Goal: Task Accomplishment & Management: Use online tool/utility

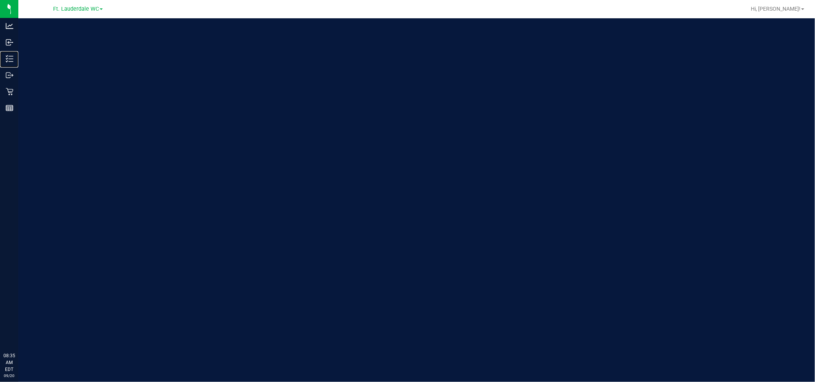
click at [0, 0] on p "Inventory" at bounding box center [0, 0] width 0 height 0
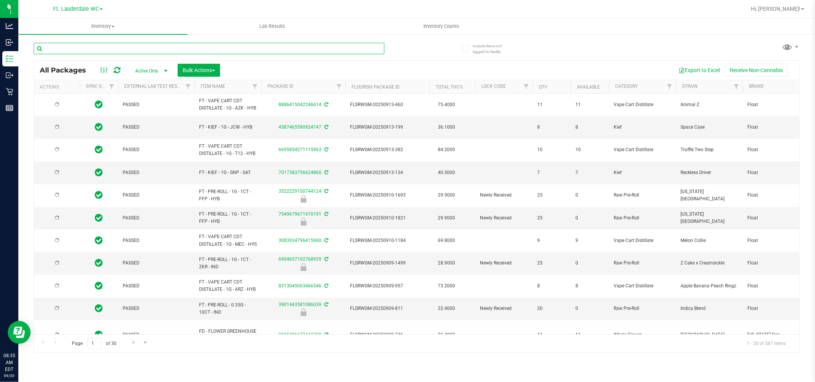
drag, startPoint x: 14, startPoint y: 55, endPoint x: 89, endPoint y: 51, distance: 75.4
click at [89, 51] on input "text" at bounding box center [209, 48] width 351 height 11
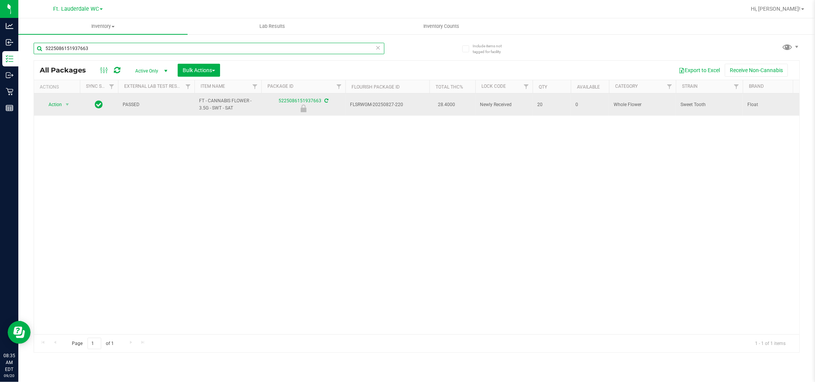
type input "5225086151937663"
click at [60, 107] on span "Action" at bounding box center [52, 104] width 21 height 11
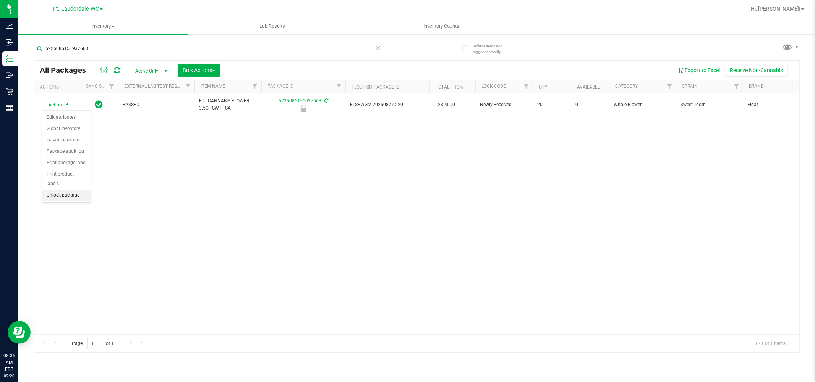
click at [60, 194] on li "Unlock package" at bounding box center [66, 195] width 49 height 11
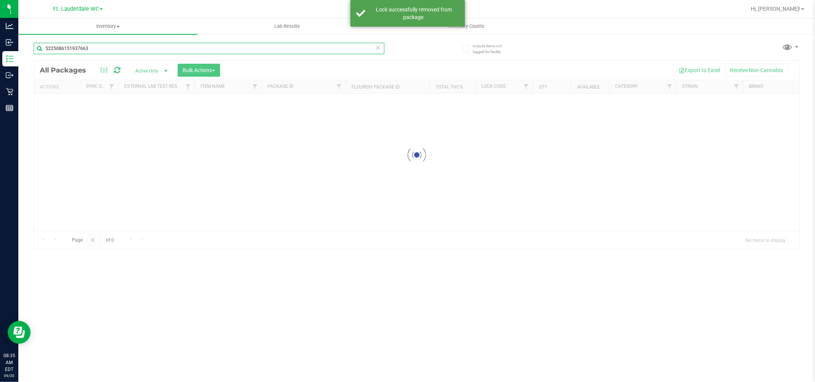
click at [73, 47] on input "5225086151937663" at bounding box center [209, 48] width 351 height 11
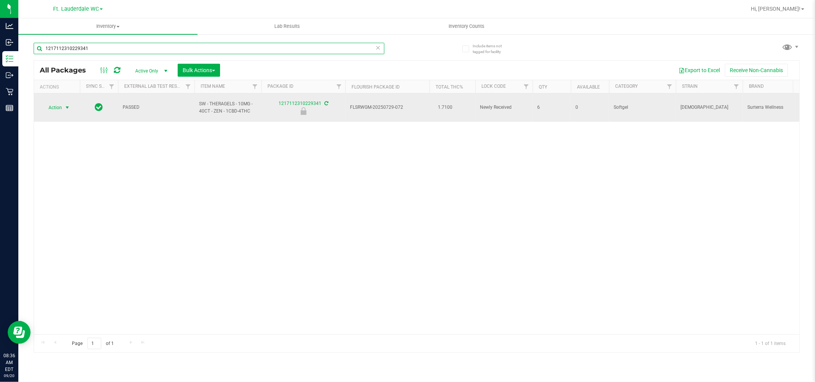
type input "1217112310229341"
click at [67, 105] on span "select" at bounding box center [67, 108] width 6 height 6
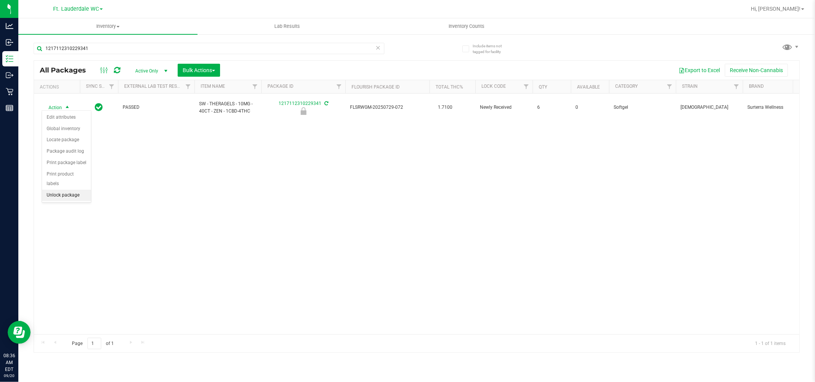
click at [73, 198] on li "Unlock package" at bounding box center [66, 195] width 49 height 11
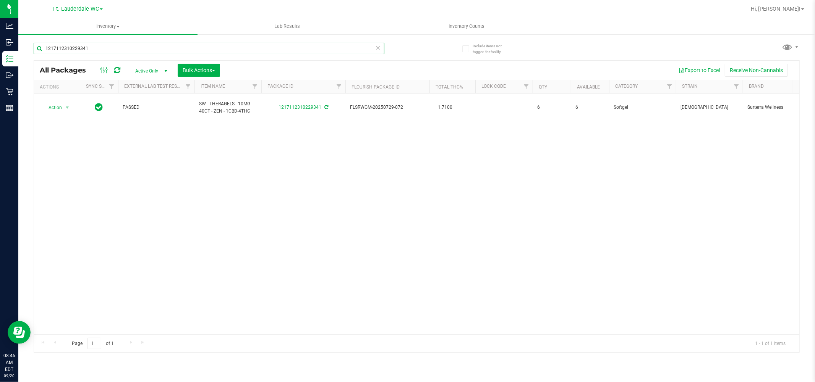
click at [222, 44] on input "1217112310229341" at bounding box center [209, 48] width 351 height 11
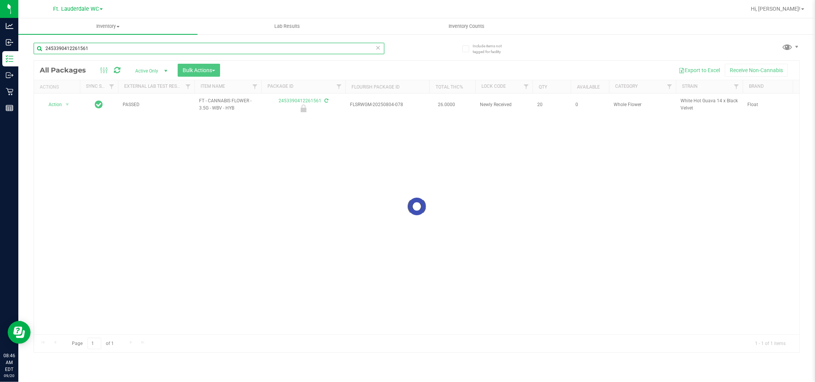
type input "2453390412261561"
click at [55, 107] on div at bounding box center [416, 207] width 765 height 292
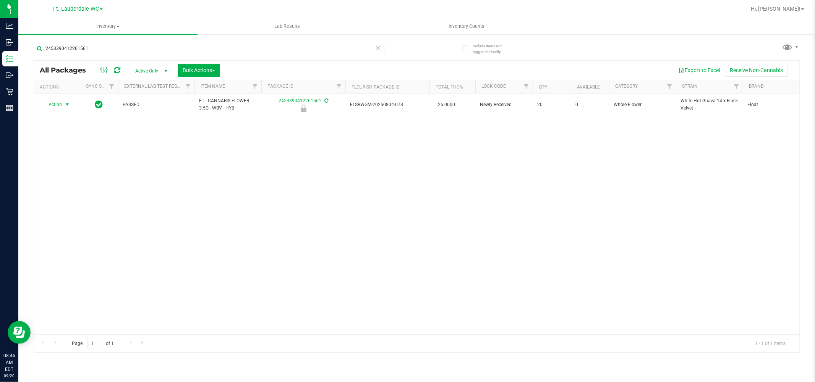
click at [55, 107] on span "Action" at bounding box center [52, 104] width 21 height 11
click at [71, 191] on li "Unlock package" at bounding box center [66, 195] width 49 height 11
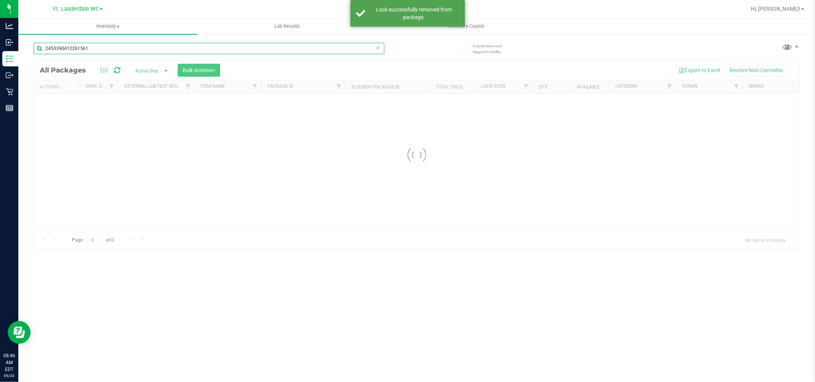
click at [89, 49] on input "2453390412261561" at bounding box center [209, 48] width 351 height 11
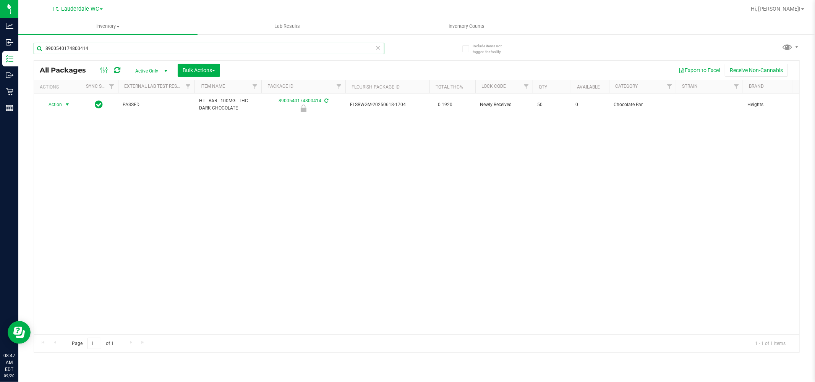
type input "8900540174800414"
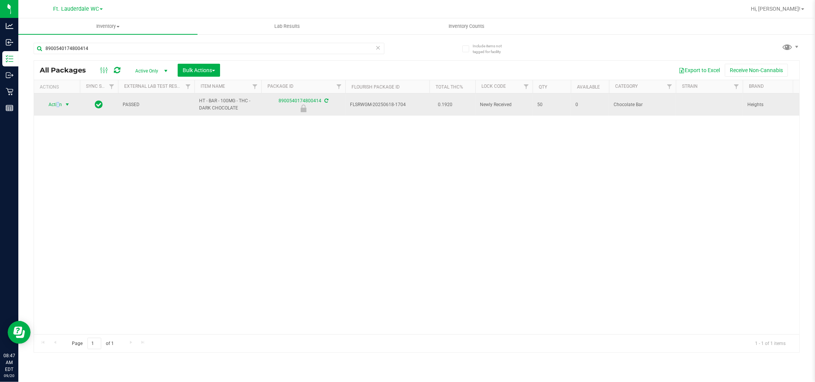
click at [58, 107] on span "Action" at bounding box center [52, 104] width 21 height 11
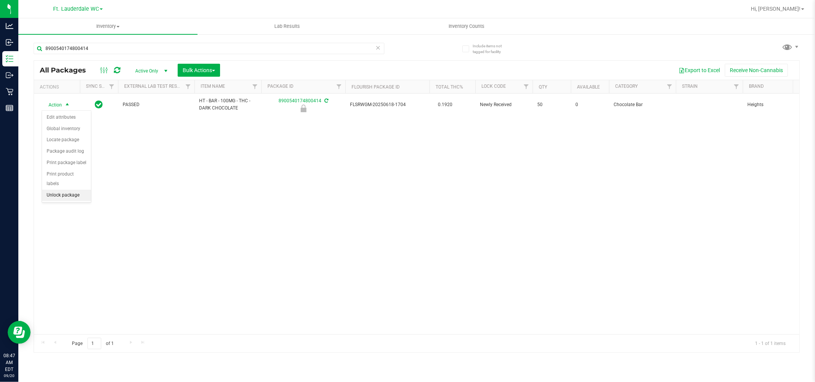
click at [75, 198] on li "Unlock package" at bounding box center [66, 195] width 49 height 11
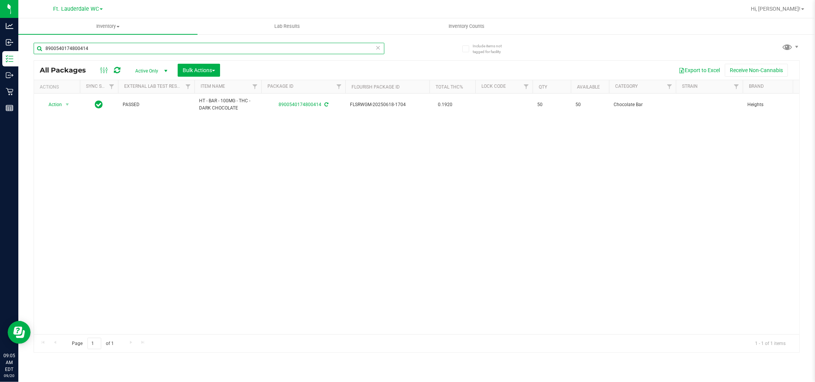
click at [106, 44] on input "8900540174800414" at bounding box center [209, 48] width 351 height 11
type input "3.5g - swt"
